Goal: Task Accomplishment & Management: Manage account settings

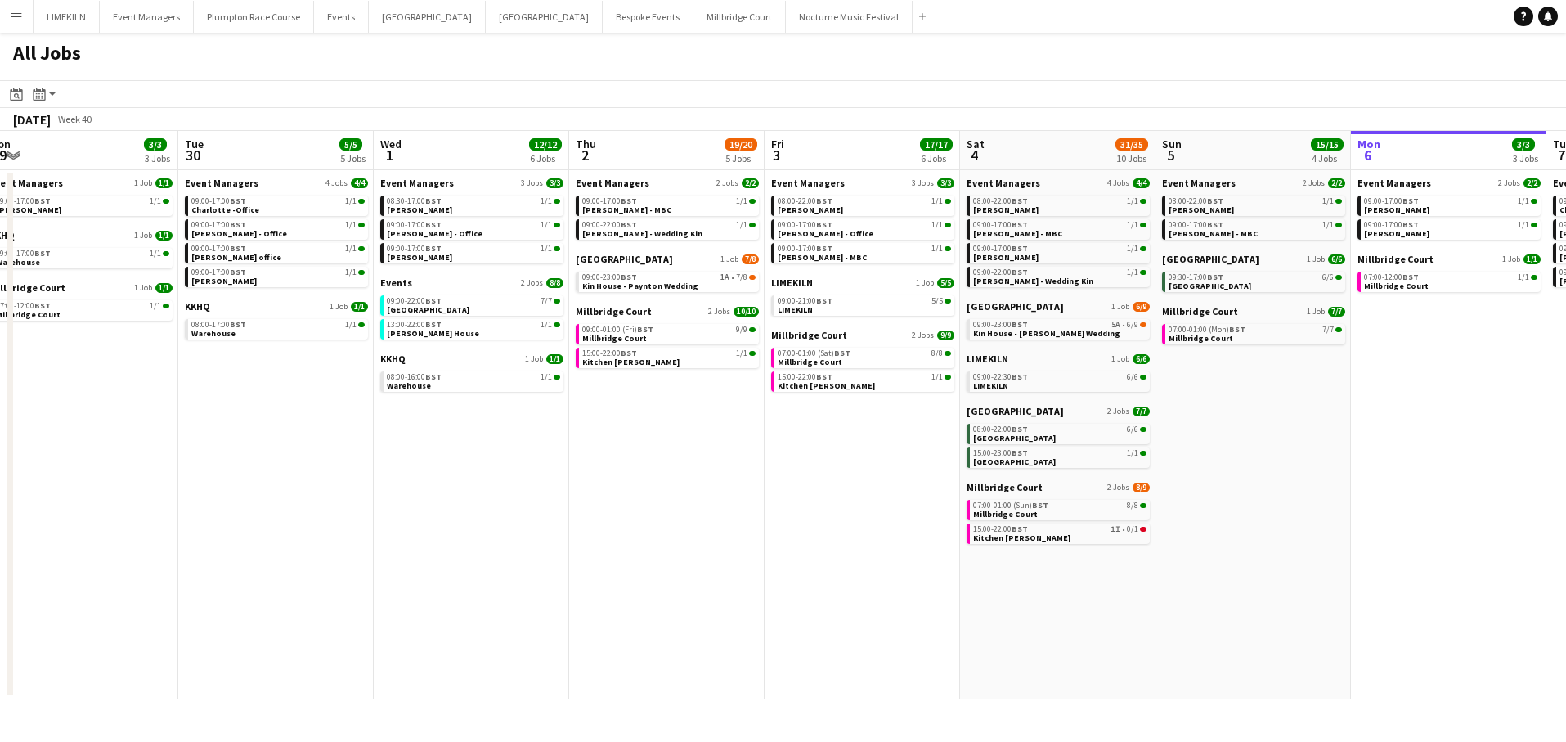
scroll to position [0, 407]
click at [462, 307] on link "09:00-22:00 BST 7/7 Froyle Park" at bounding box center [474, 304] width 173 height 19
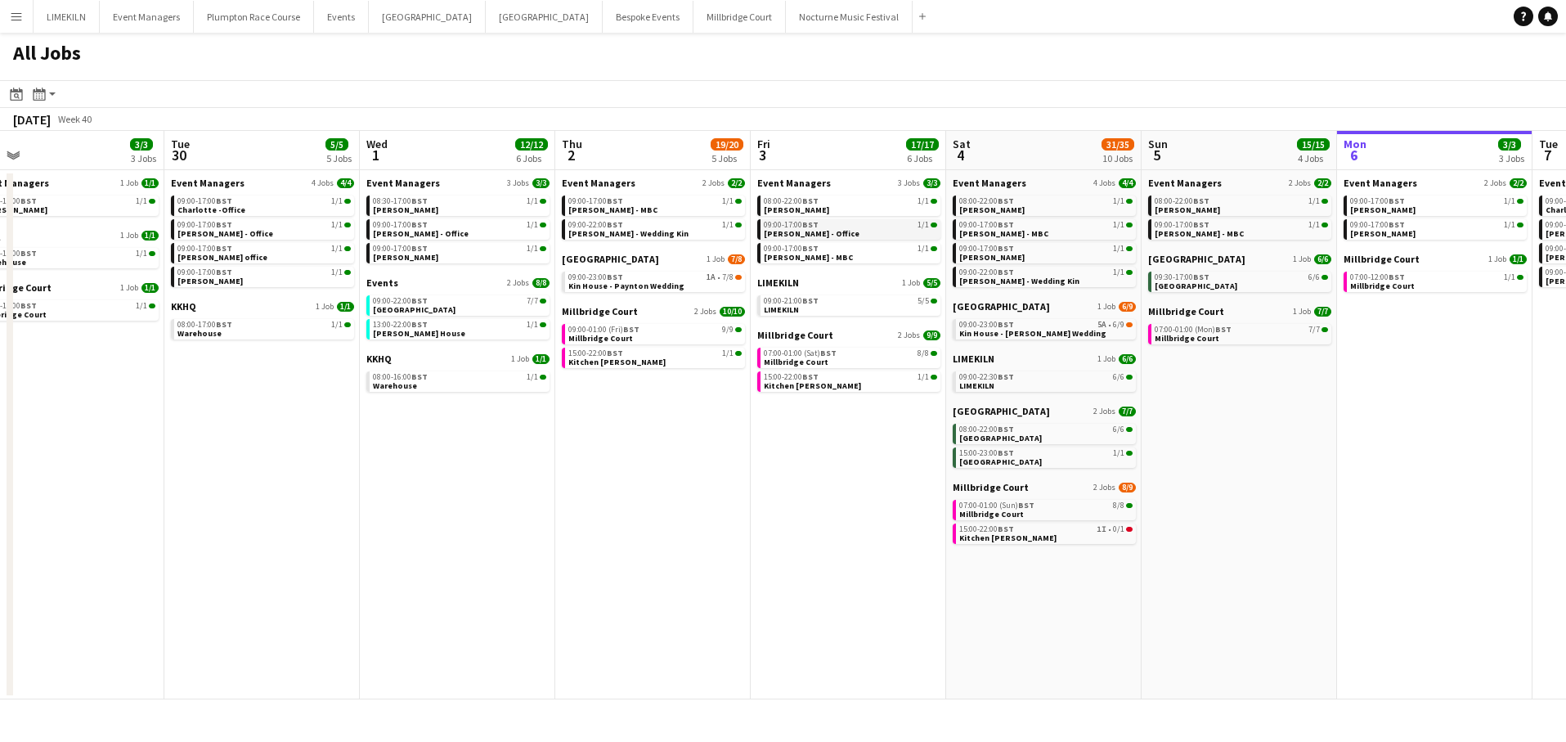
scroll to position [0, 416]
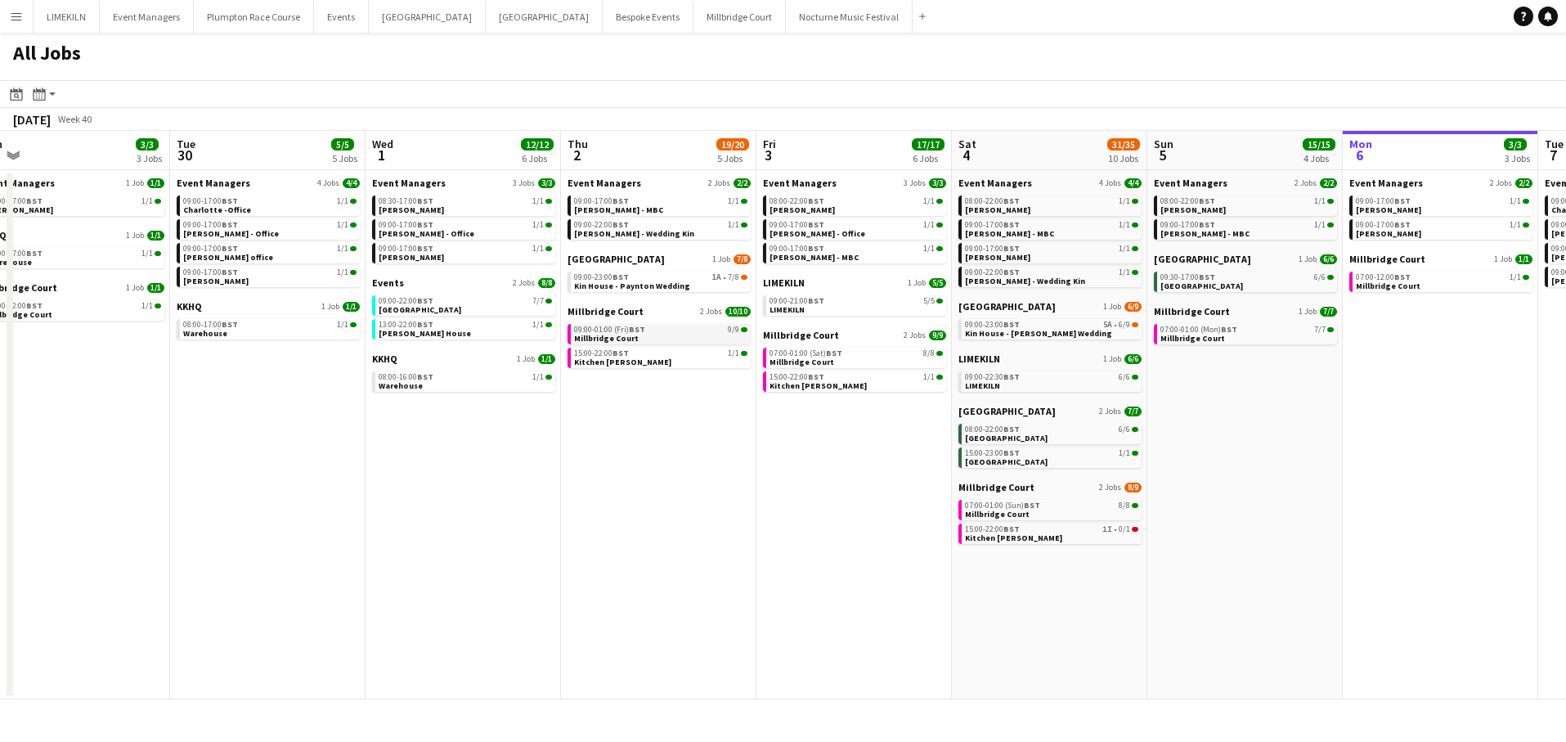
click at [608, 327] on span "09:00-01:00 (Fri) BST" at bounding box center [609, 329] width 71 height 8
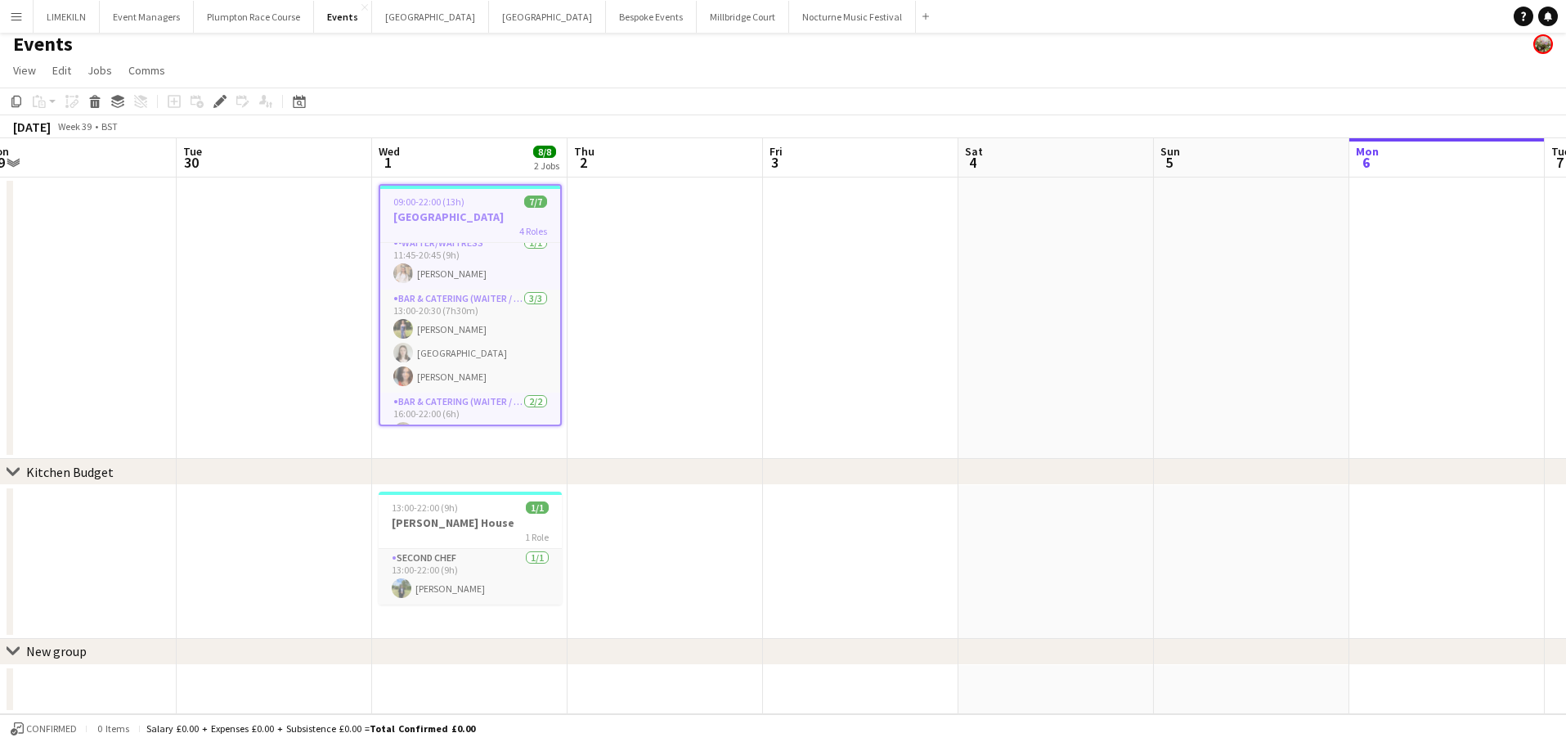
scroll to position [0, 482]
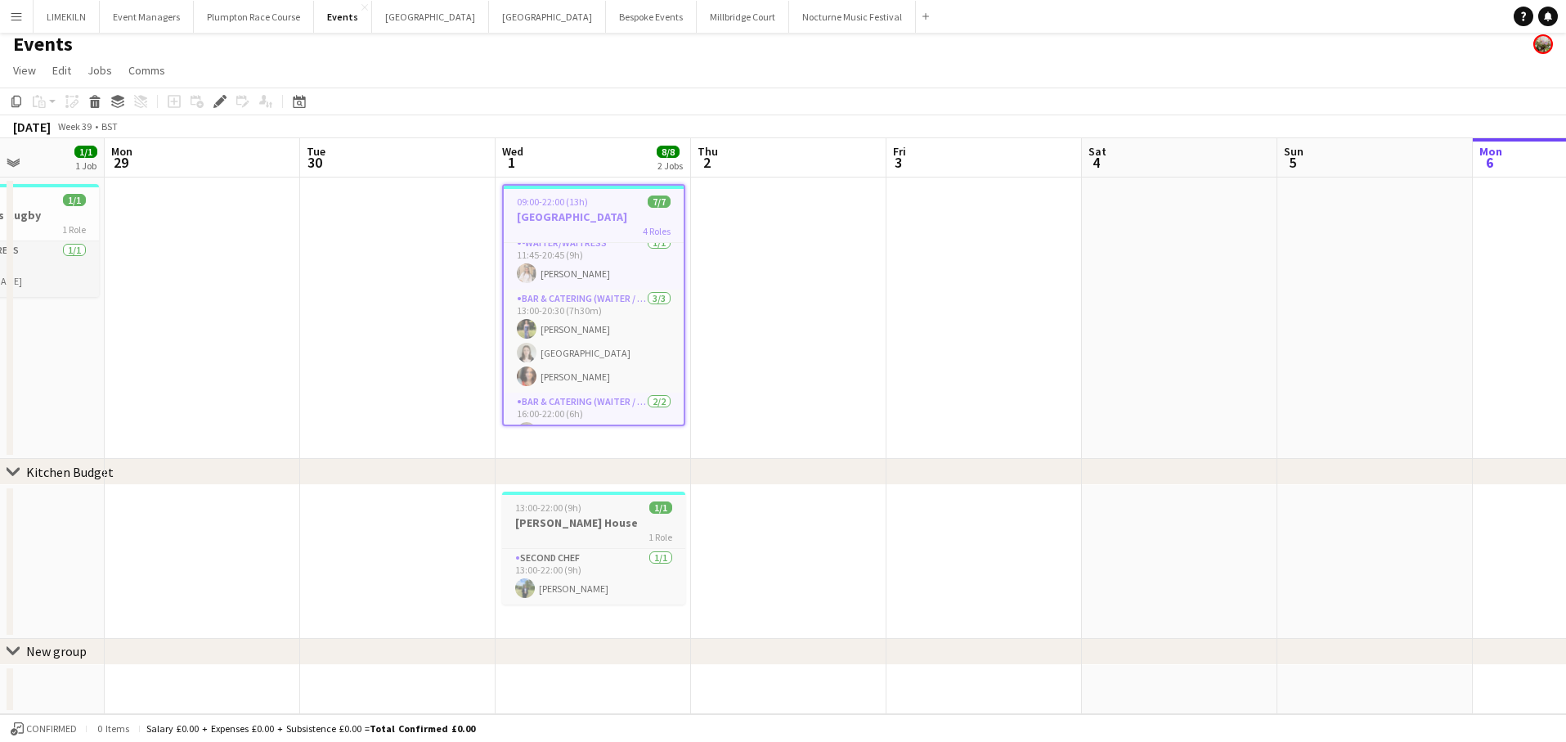
click at [590, 514] on app-job-card "13:00-22:00 (9h) 1/1 [PERSON_NAME] House 1 Role Second Chef [DATE] 13:00-22:00 …" at bounding box center [593, 547] width 183 height 113
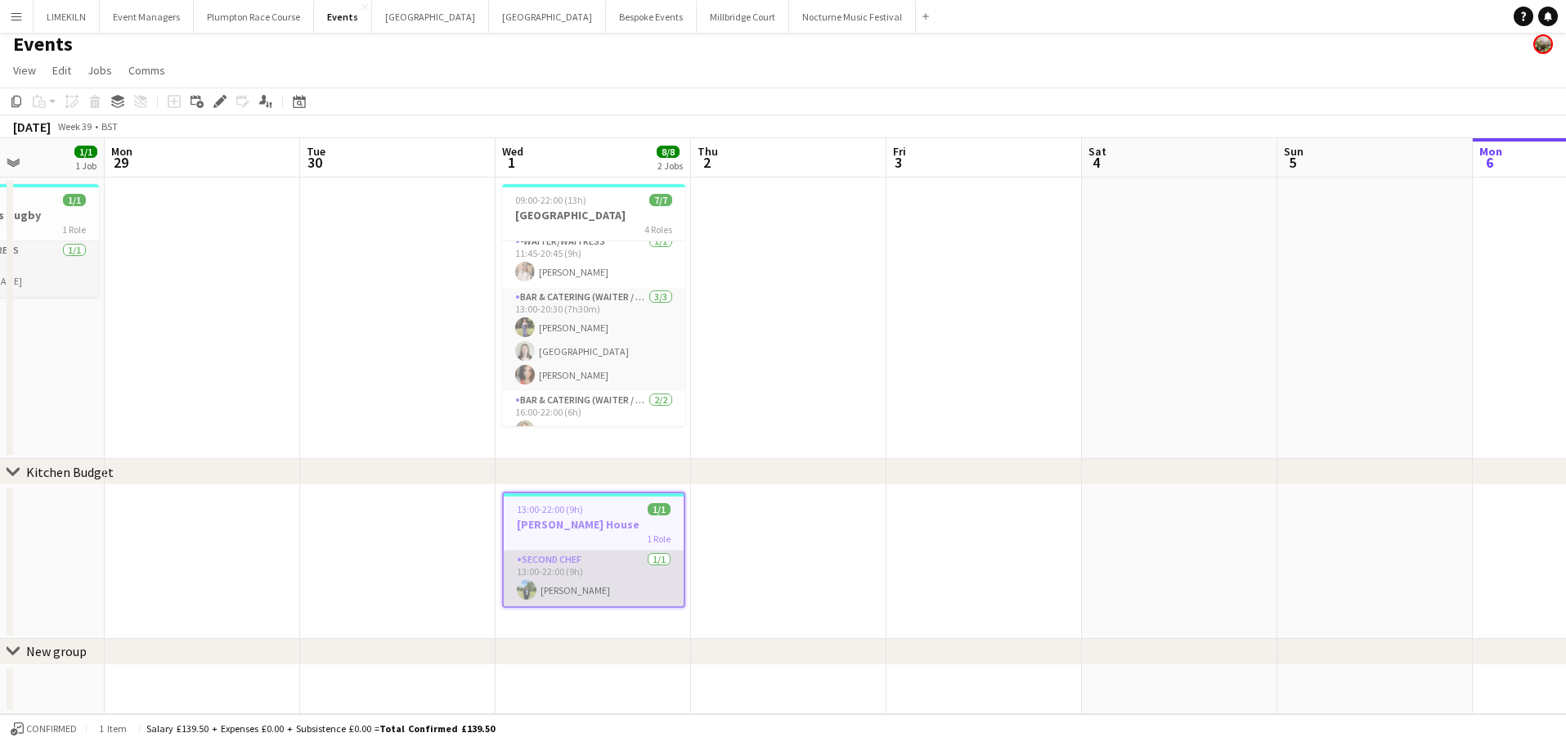
click at [574, 566] on app-card-role "Second Chef [DATE] 13:00-22:00 (9h) [PERSON_NAME]" at bounding box center [594, 578] width 180 height 56
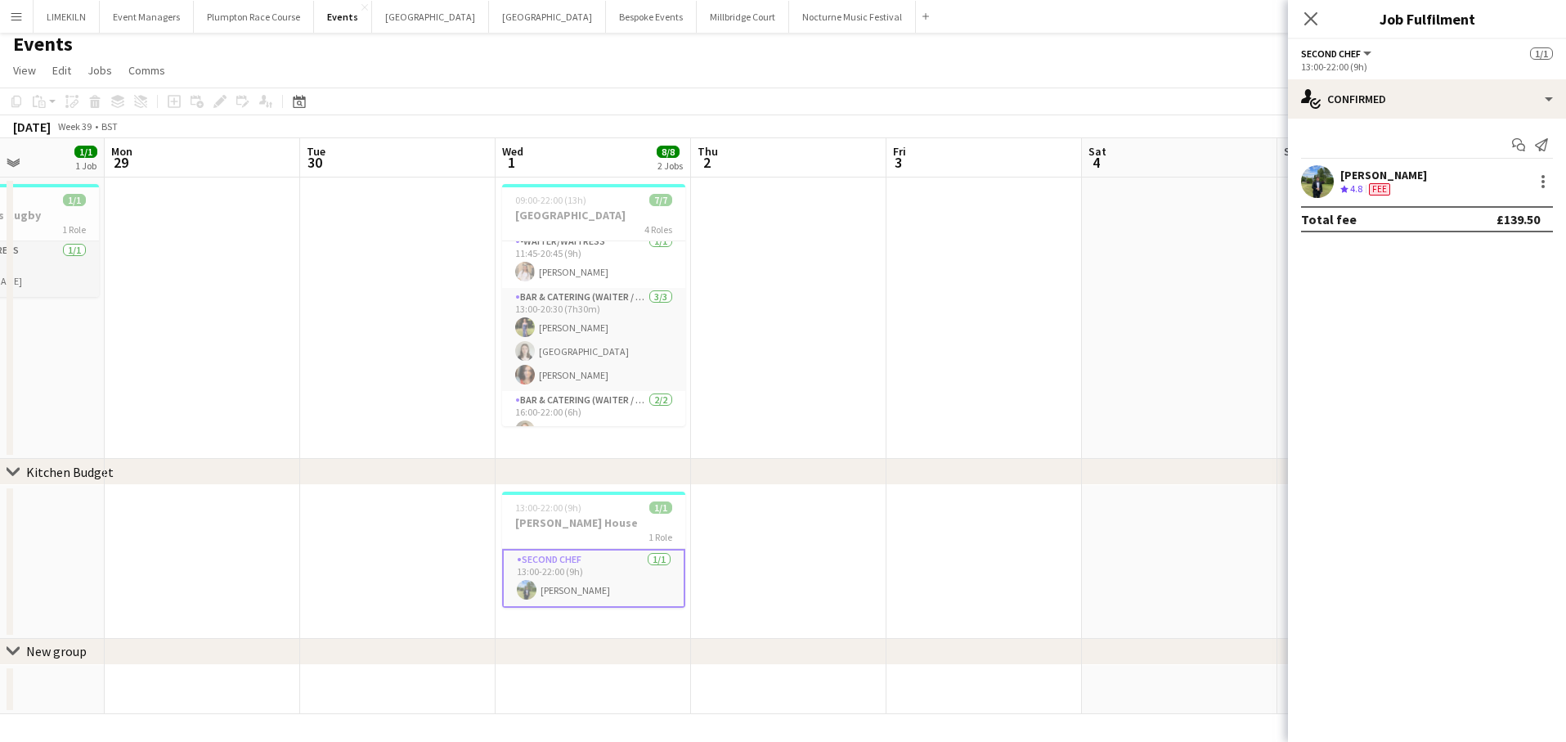
scroll to position [7, 0]
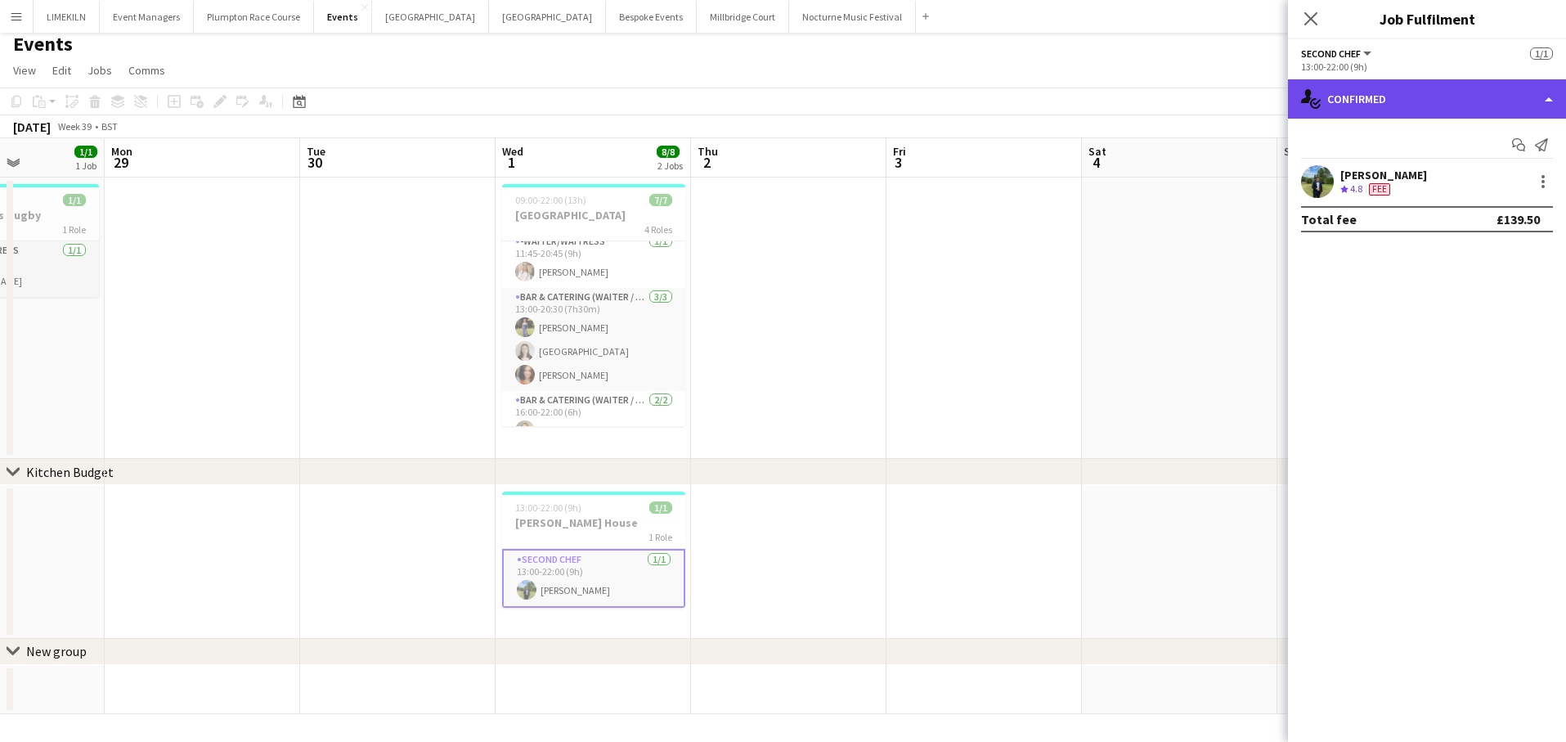
click at [1351, 100] on div "single-neutral-actions-check-2 Confirmed" at bounding box center [1427, 98] width 278 height 39
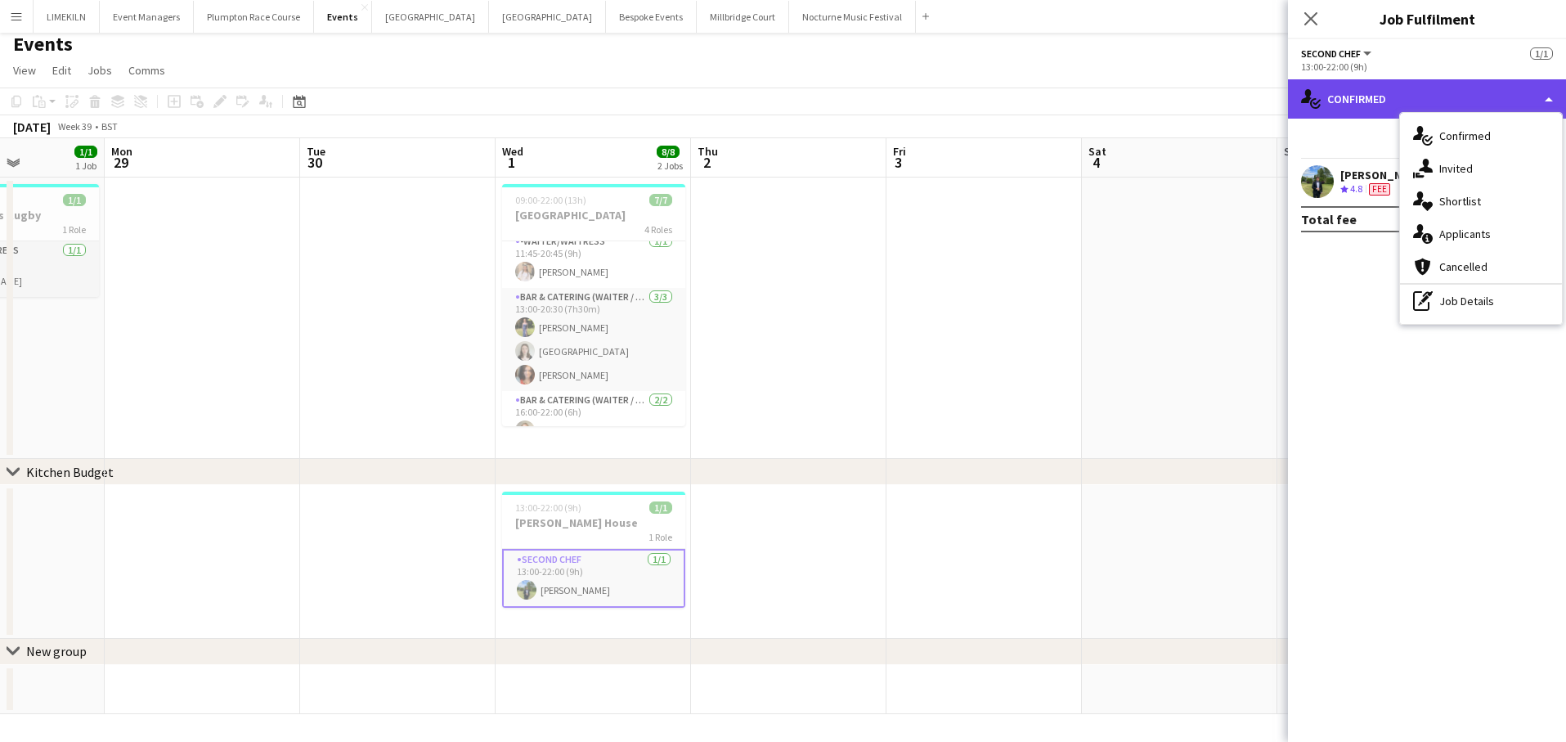
click at [1529, 84] on div "single-neutral-actions-check-2 Confirmed" at bounding box center [1427, 98] width 278 height 39
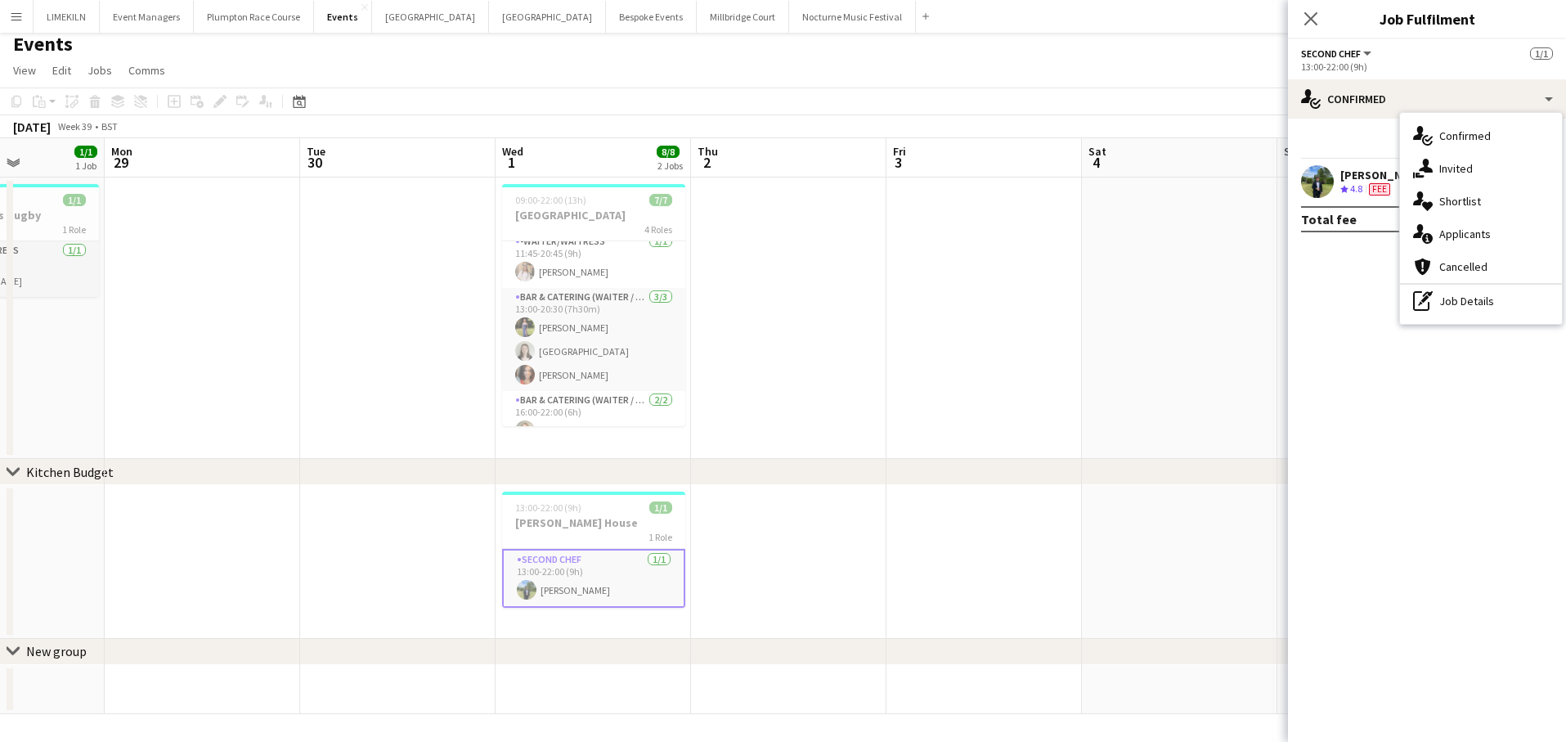
click at [769, 506] on app-date-cell at bounding box center [788, 562] width 195 height 154
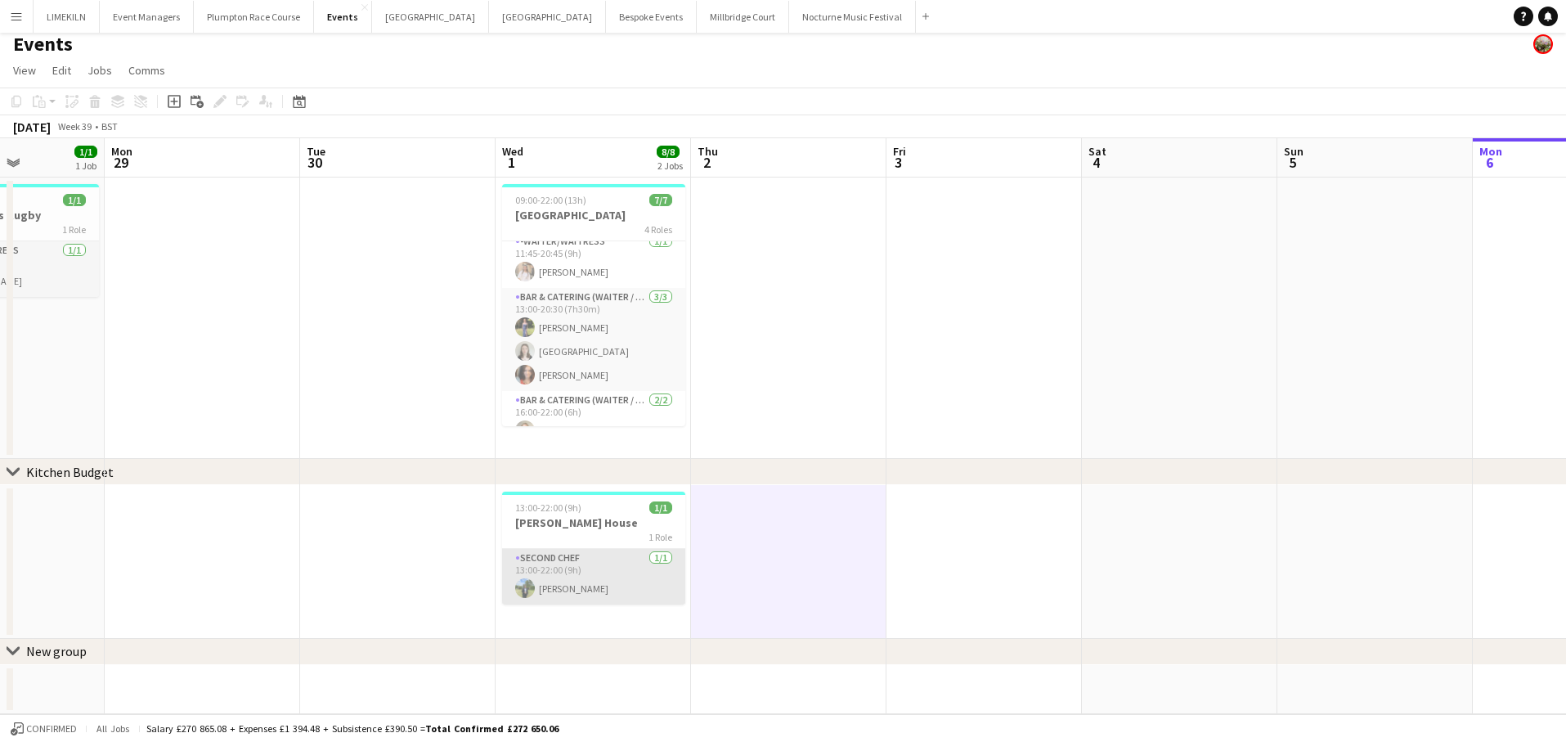
click at [522, 582] on app-user-avatar at bounding box center [525, 588] width 20 height 20
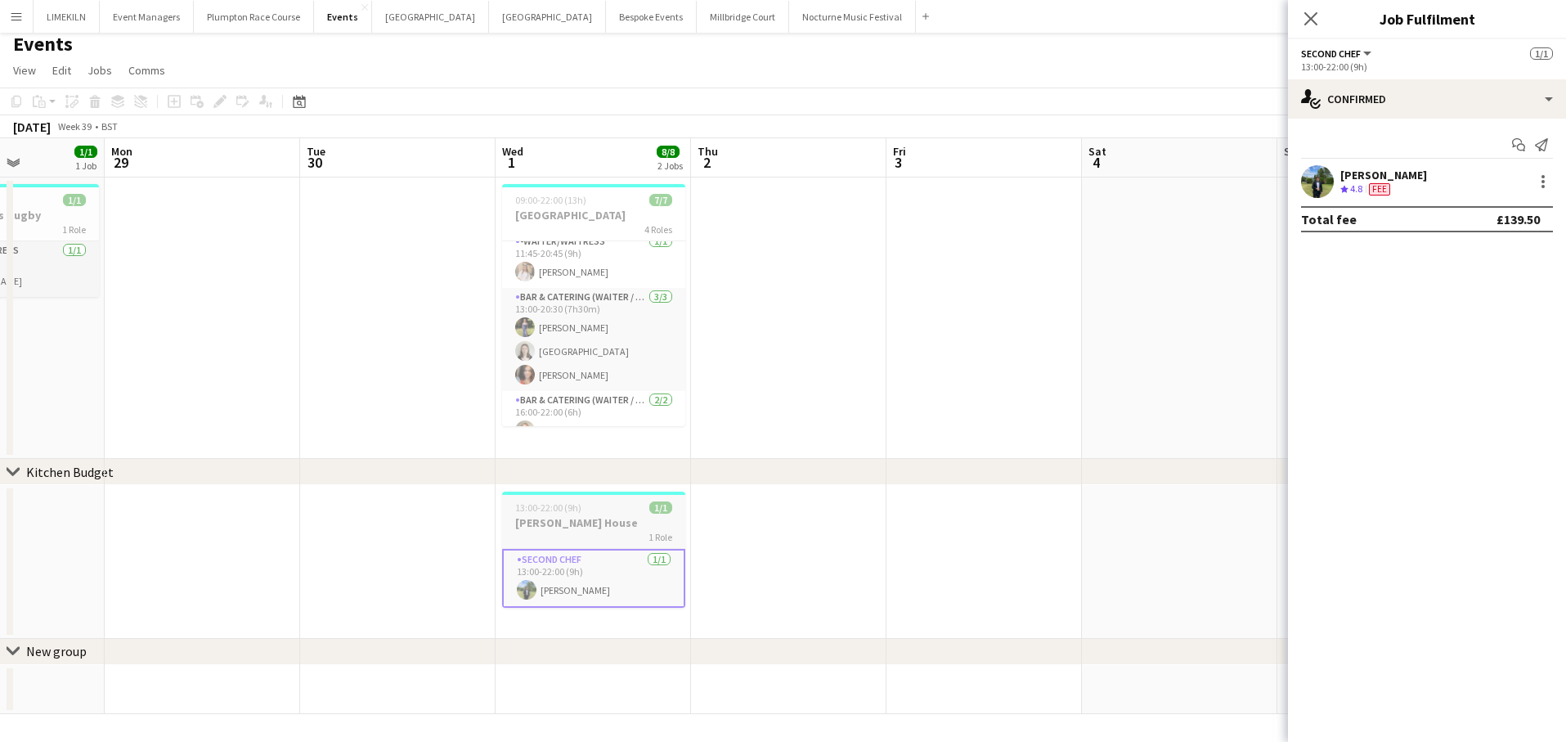
click at [558, 515] on h3 "[PERSON_NAME] House" at bounding box center [593, 522] width 183 height 15
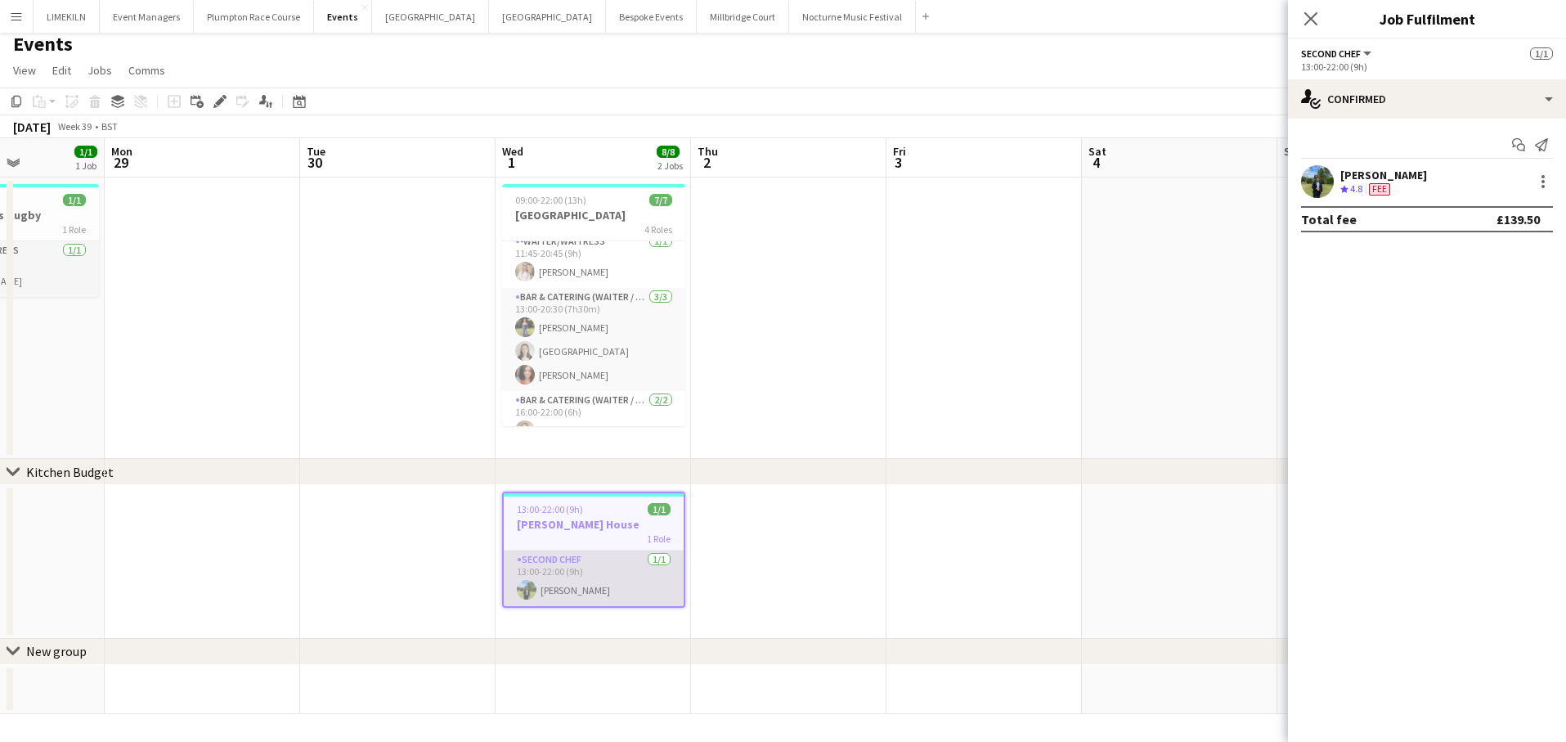
click at [559, 558] on app-card-role "Second Chef [DATE] 13:00-22:00 (9h) [PERSON_NAME]" at bounding box center [594, 578] width 180 height 56
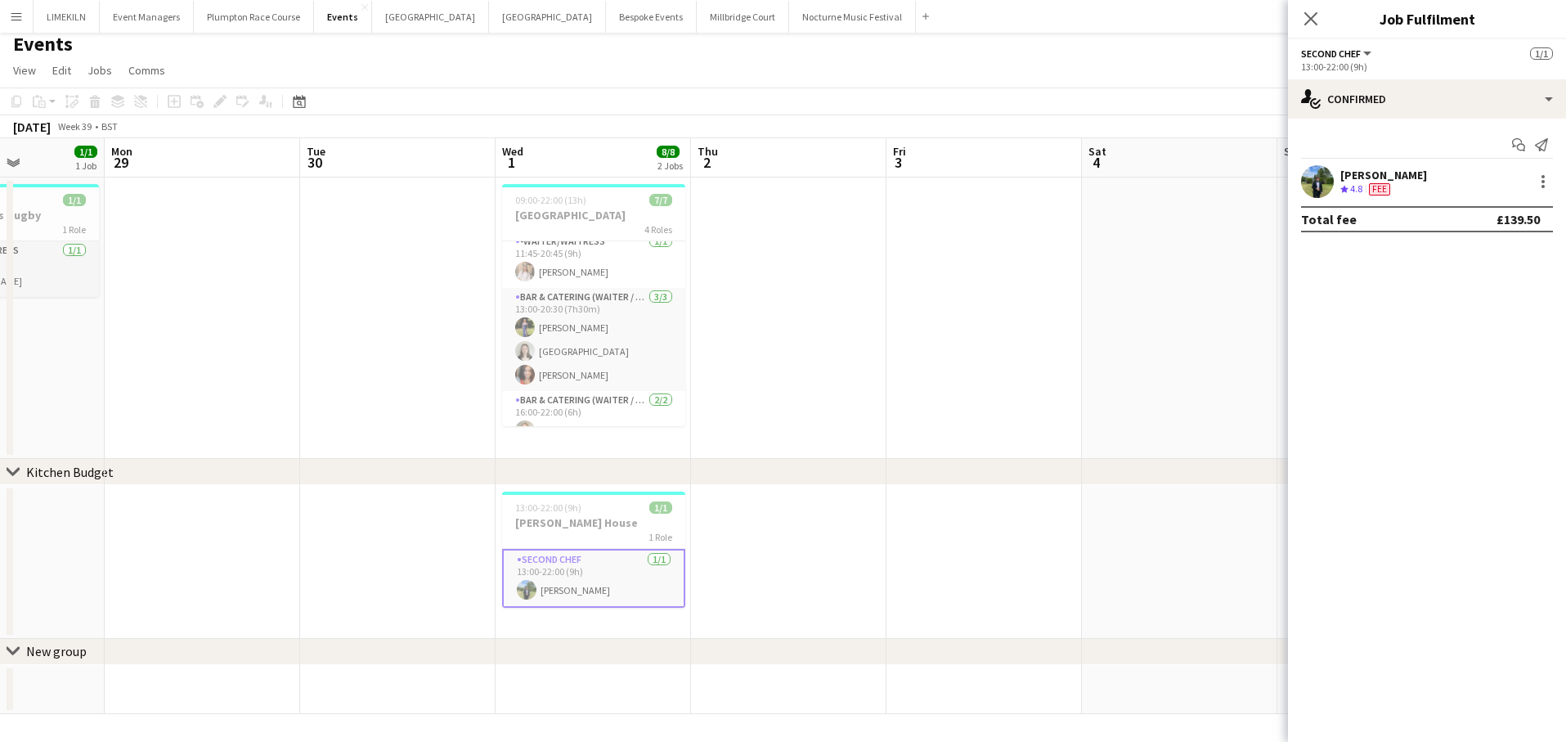
click at [1373, 178] on div "[PERSON_NAME]" at bounding box center [1383, 175] width 87 height 15
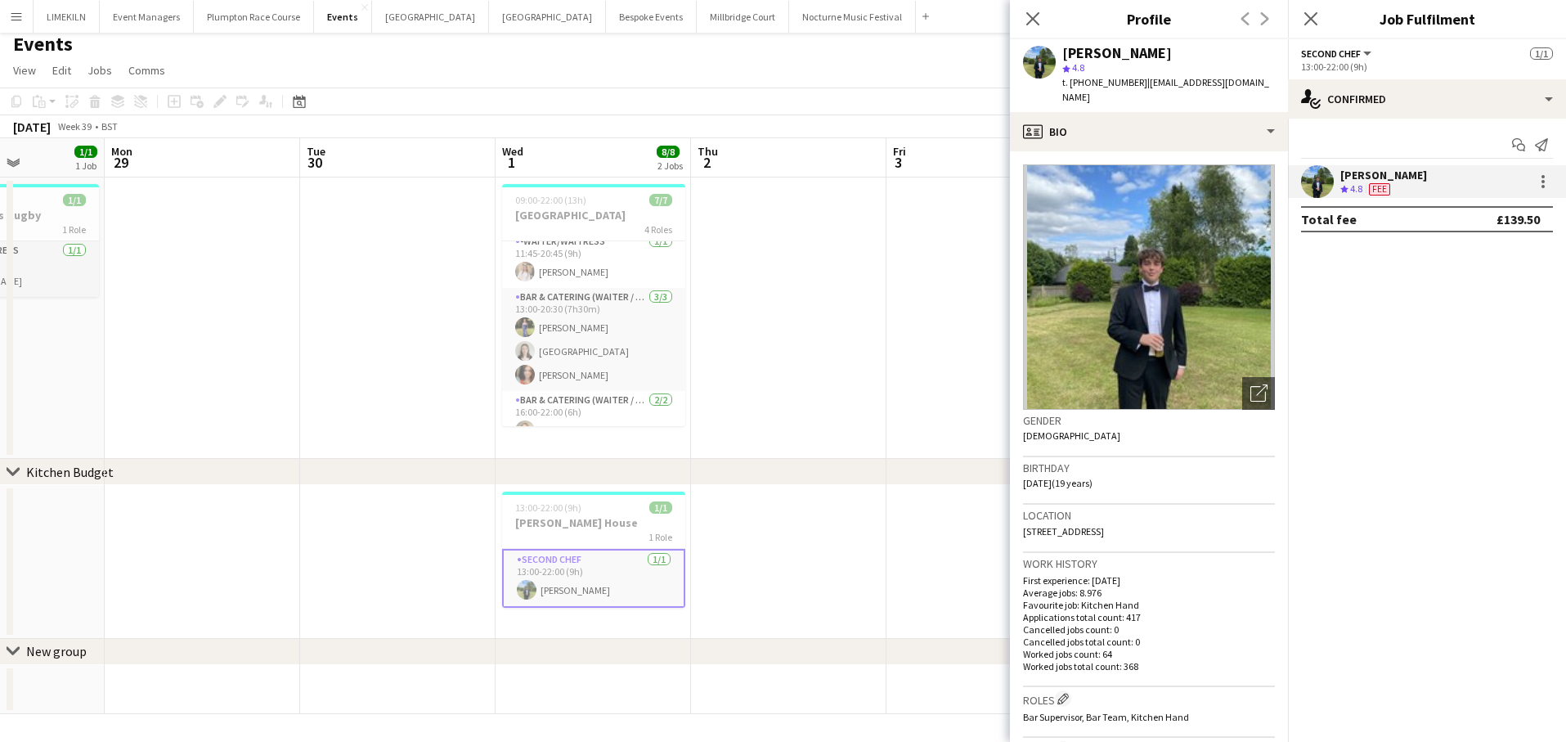
scroll to position [0, 0]
click at [1038, 13] on icon at bounding box center [1032, 19] width 16 height 16
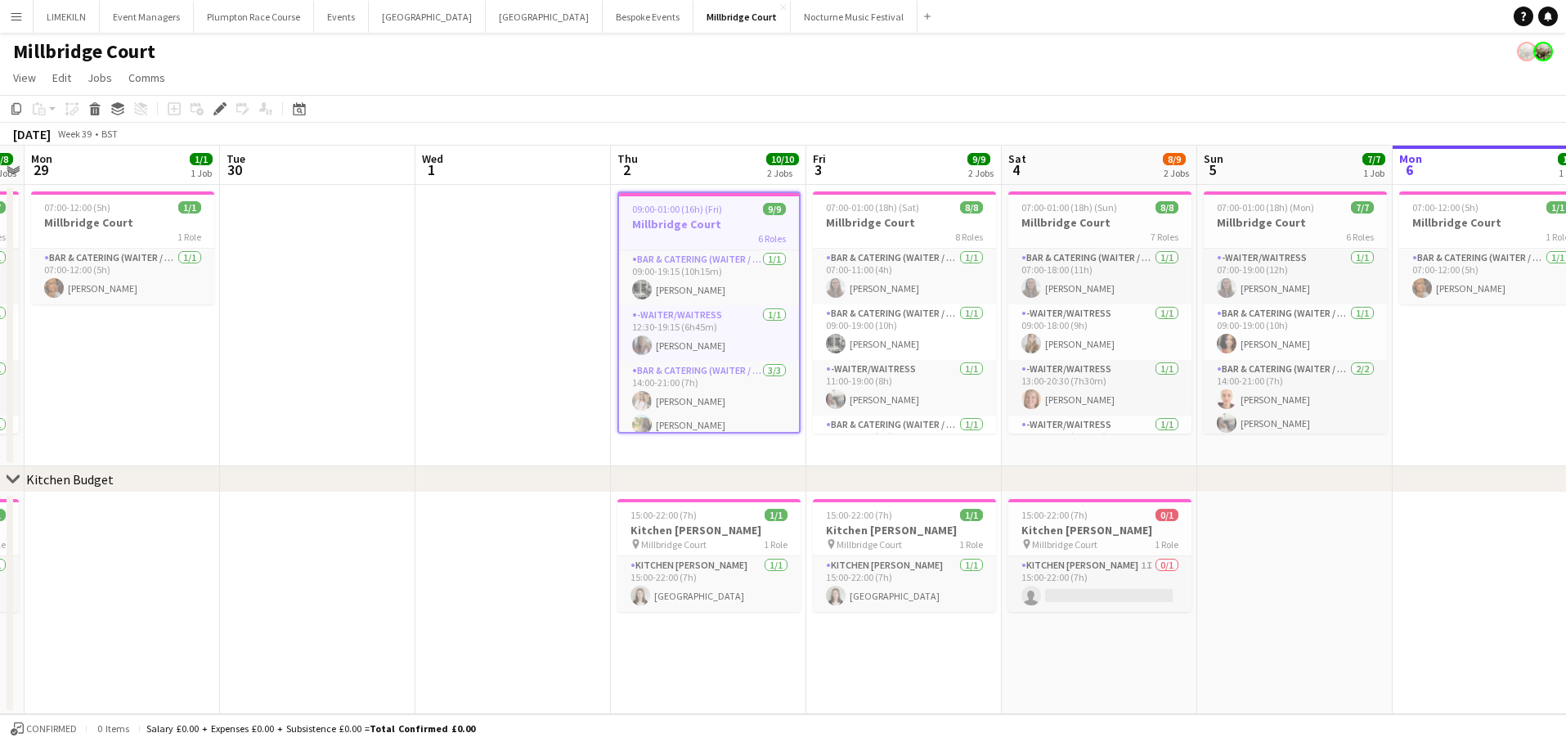
scroll to position [1, 0]
click at [666, 217] on h3 "Millbridge Court" at bounding box center [709, 224] width 180 height 15
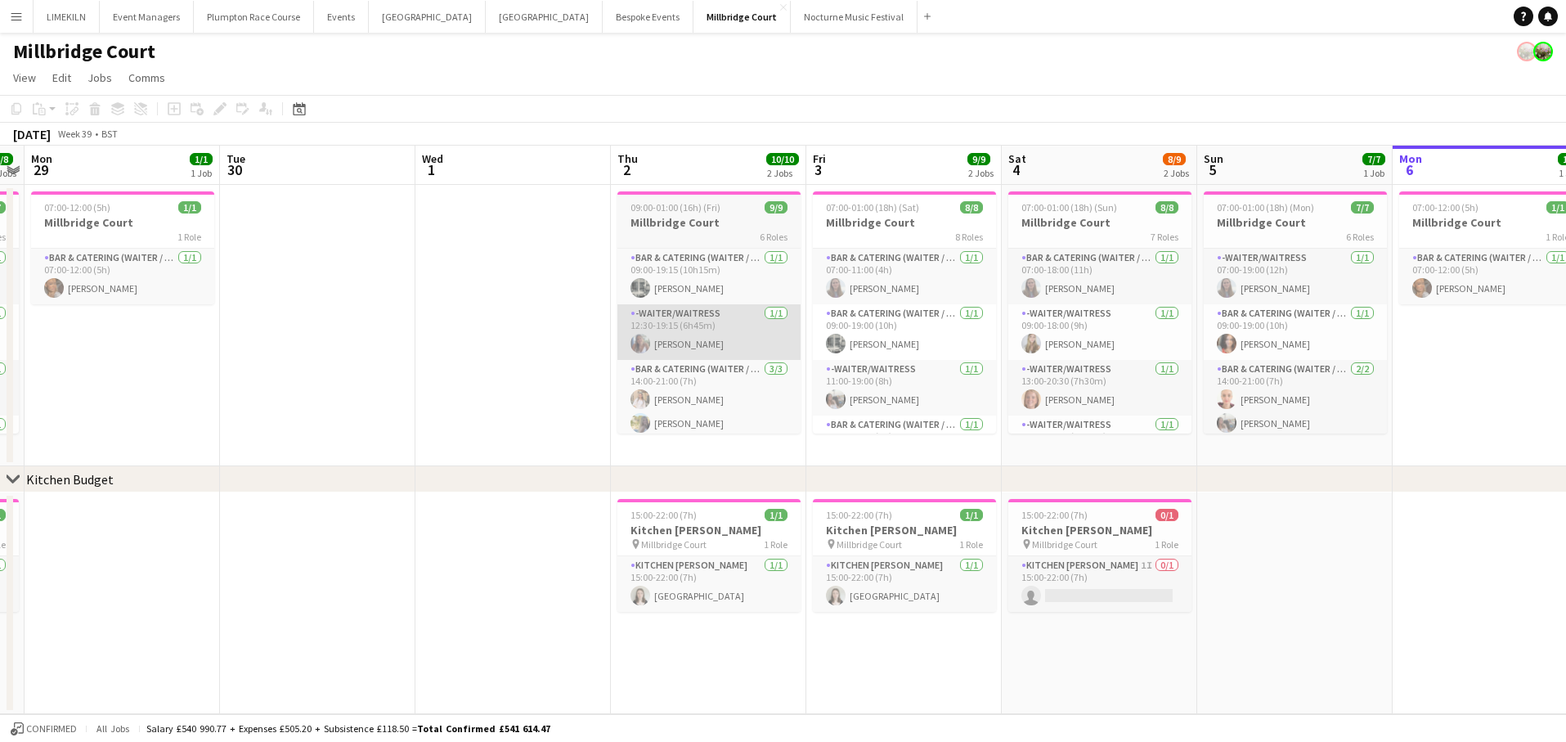
scroll to position [0, 0]
click at [690, 525] on h3 "Kitchen Porter" at bounding box center [708, 529] width 183 height 15
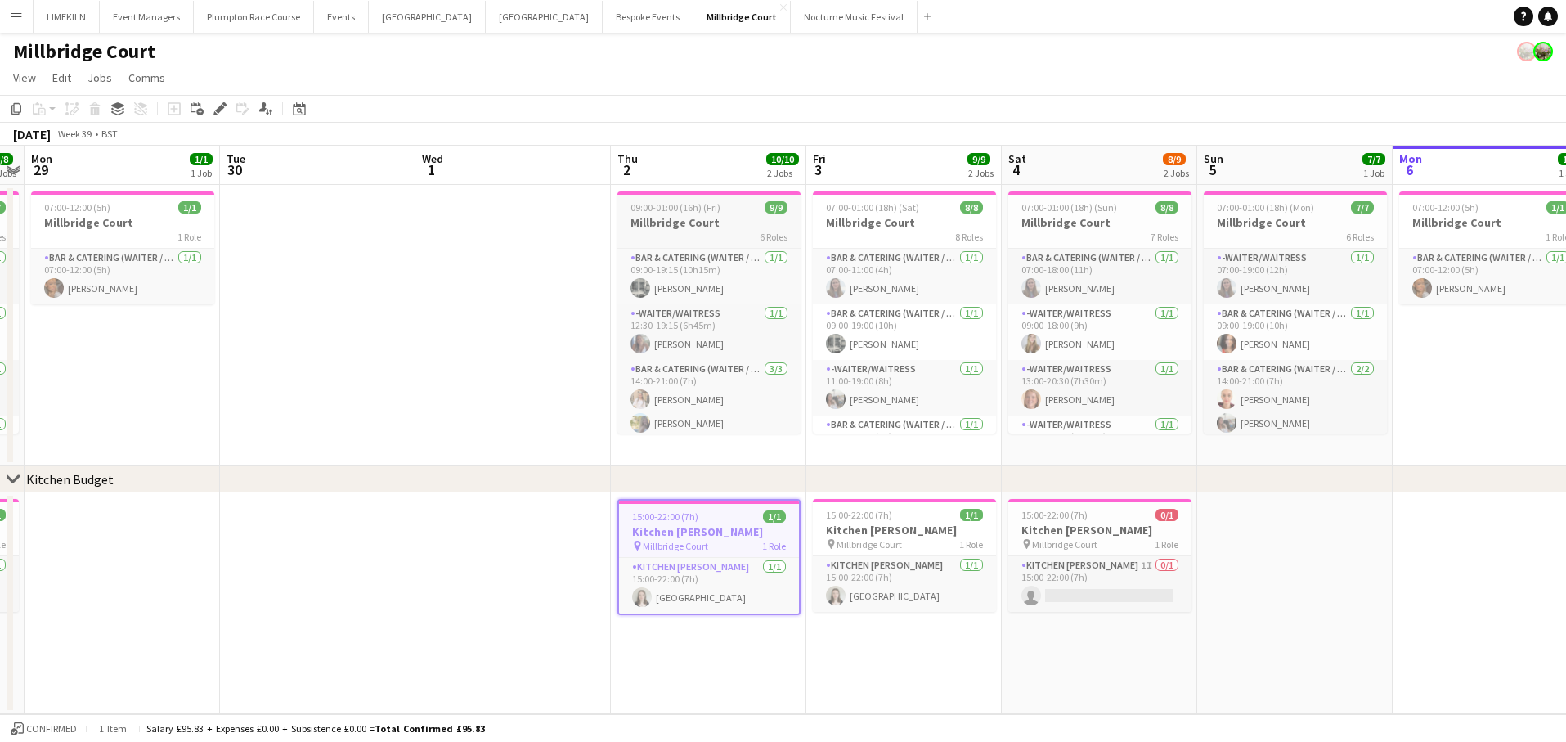
click at [690, 210] on span "09:00-01:00 (16h) (Fri)" at bounding box center [675, 207] width 90 height 12
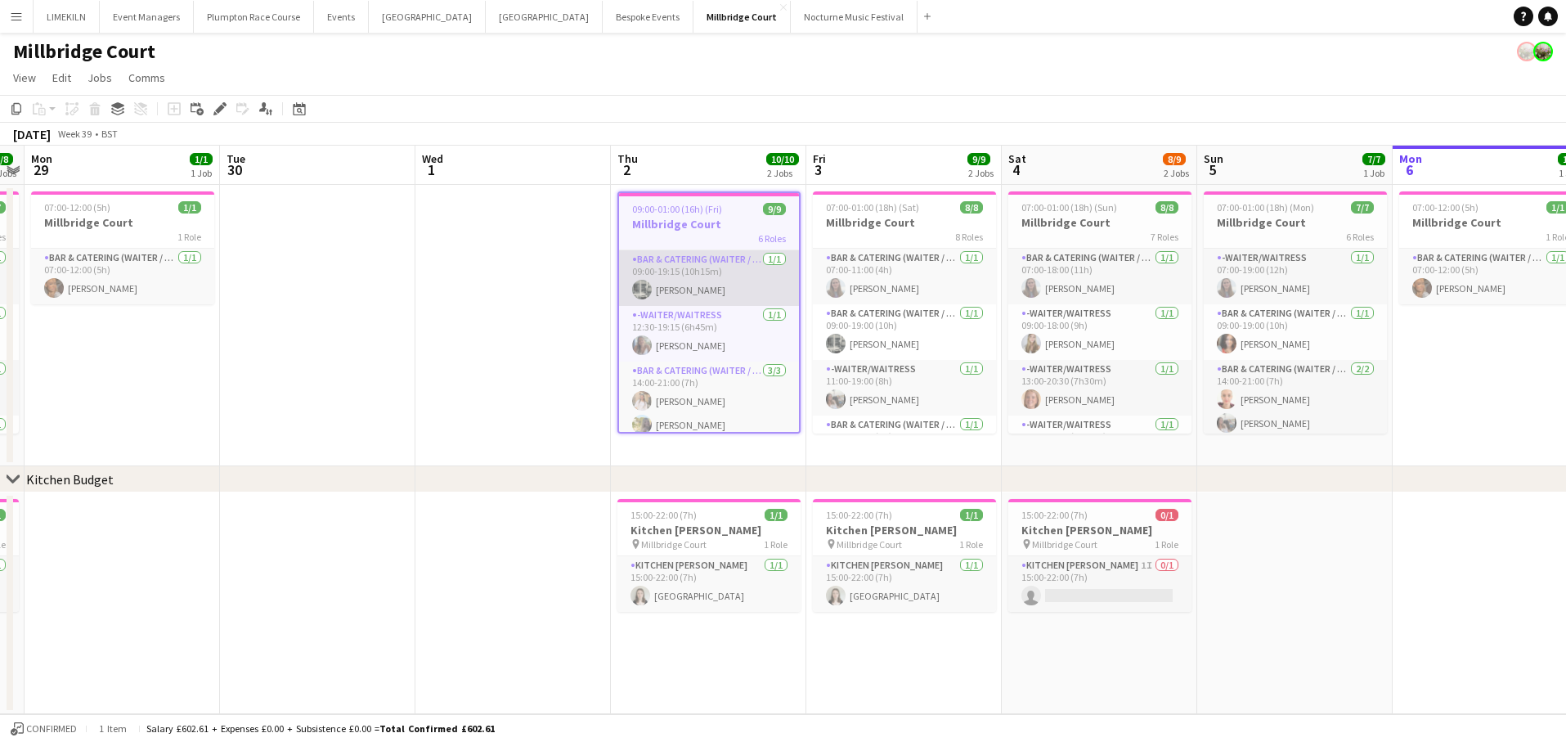
click at [697, 283] on app-card-role "Bar & Catering (Waiter / waitress) 1/1 09:00-19:15 (10h15m) Molly Middlehurst" at bounding box center [709, 278] width 180 height 56
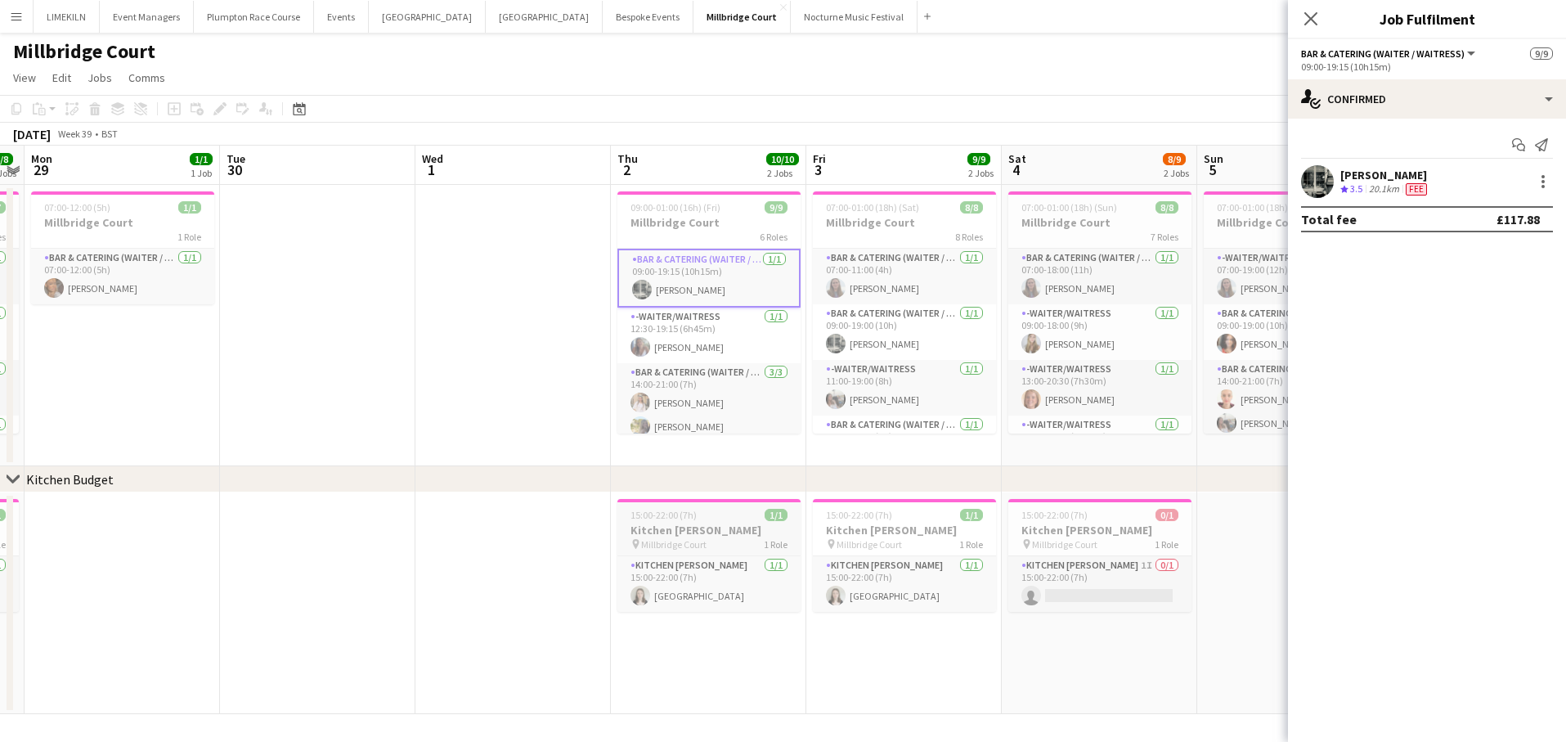
click at [699, 517] on div "15:00-22:00 (7h) 1/1" at bounding box center [708, 515] width 183 height 12
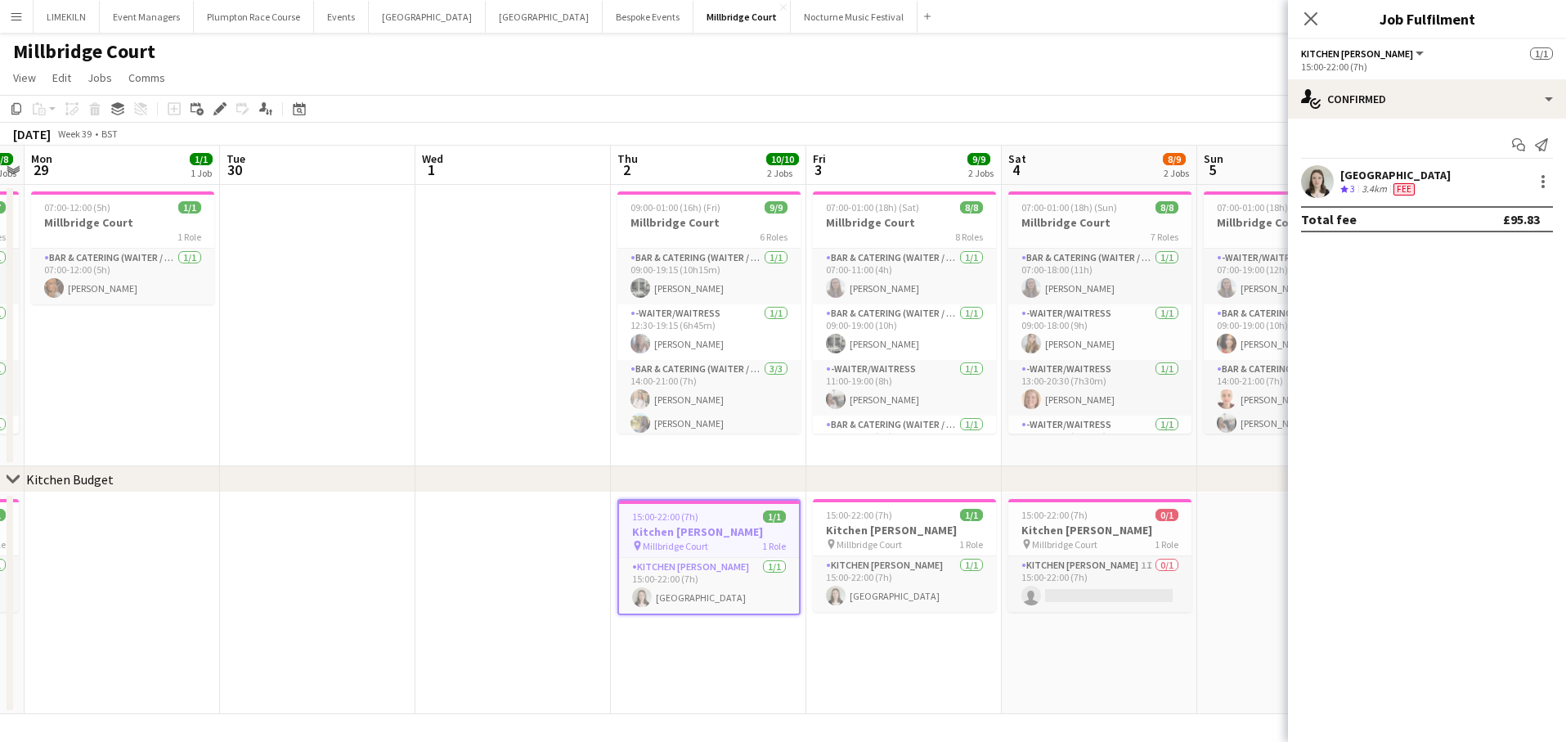
click at [566, 572] on app-date-cell at bounding box center [512, 603] width 195 height 222
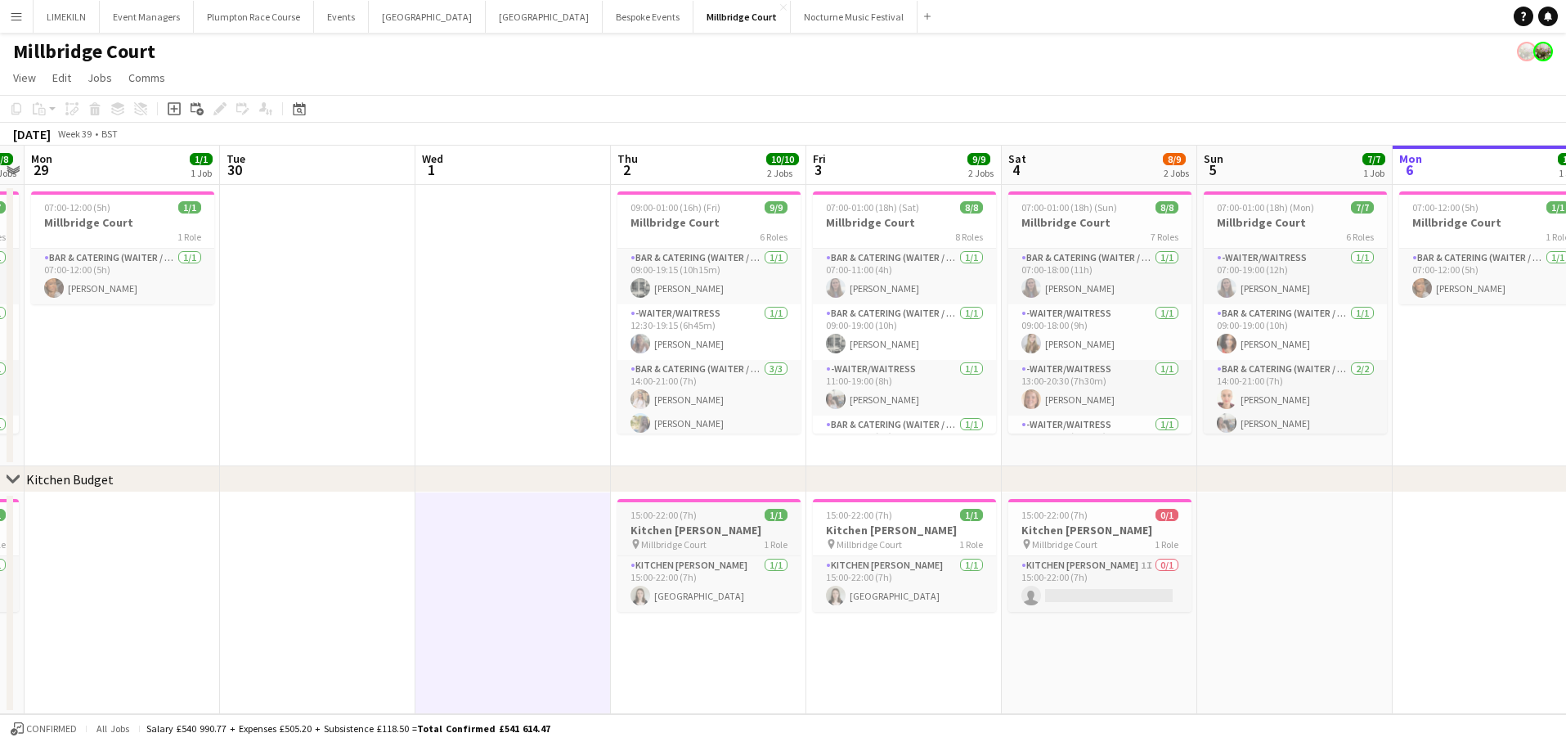
click at [677, 525] on h3 "Kitchen Porter" at bounding box center [708, 529] width 183 height 15
